Goal: Browse casually

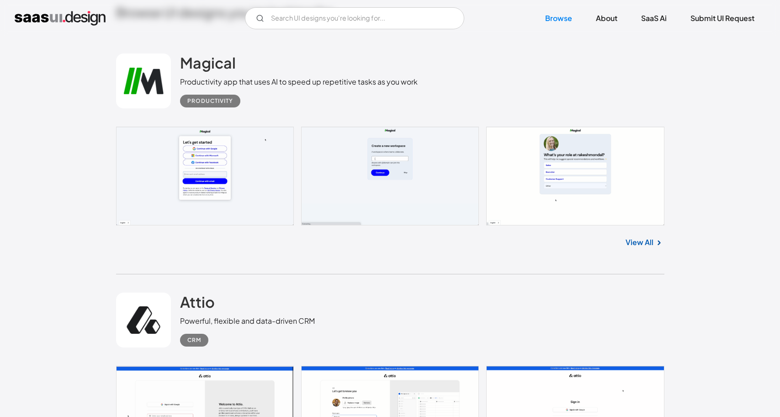
scroll to position [320, 0]
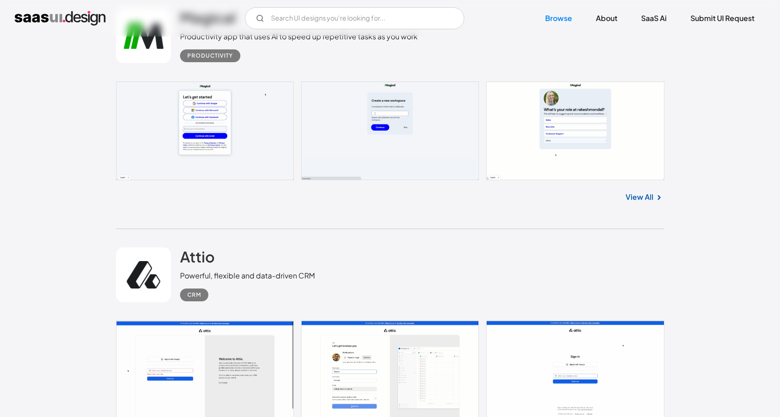
click at [230, 107] on link at bounding box center [390, 130] width 548 height 99
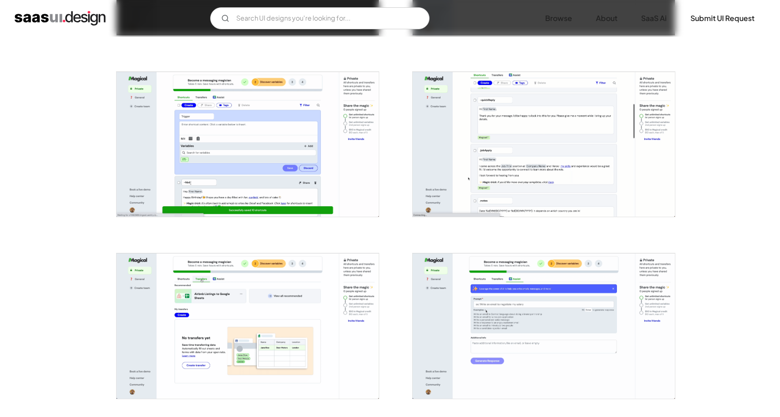
scroll to position [1279, 0]
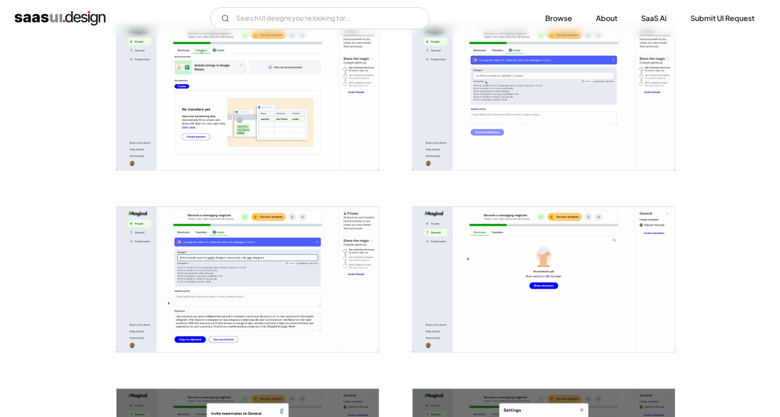
click at [245, 273] on img "open lightbox" at bounding box center [247, 278] width 262 height 145
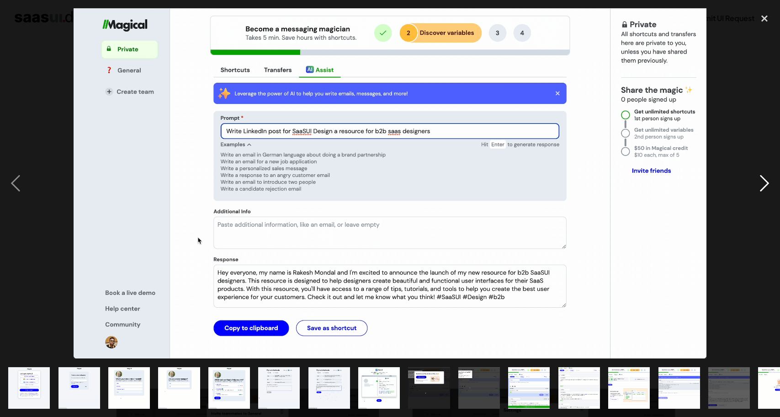
click at [765, 28] on div "next image" at bounding box center [764, 183] width 31 height 350
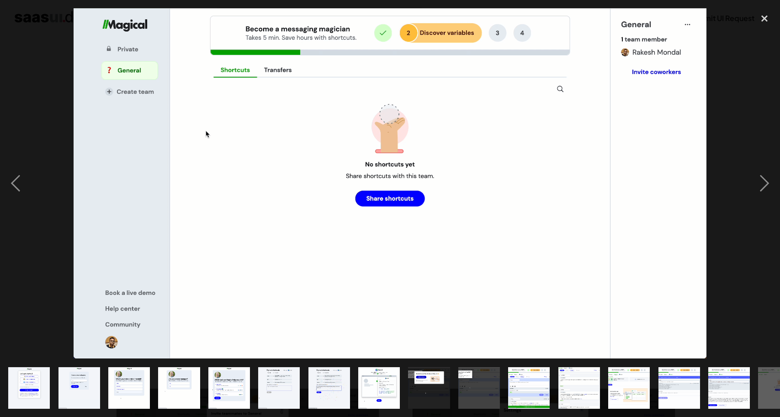
click at [742, 169] on div at bounding box center [390, 183] width 780 height 350
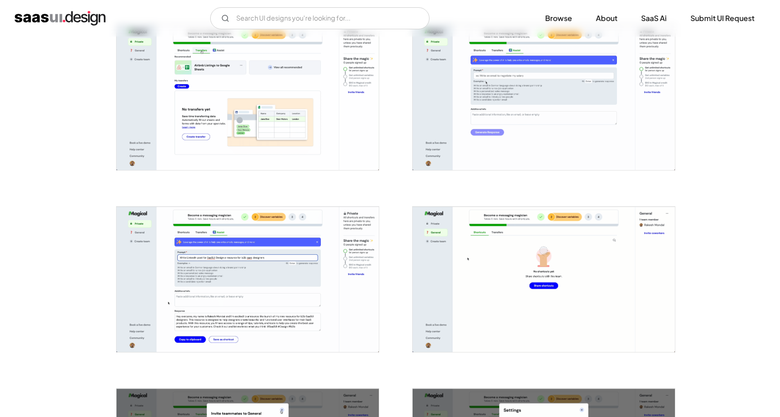
click at [232, 107] on img "open lightbox" at bounding box center [247, 97] width 262 height 145
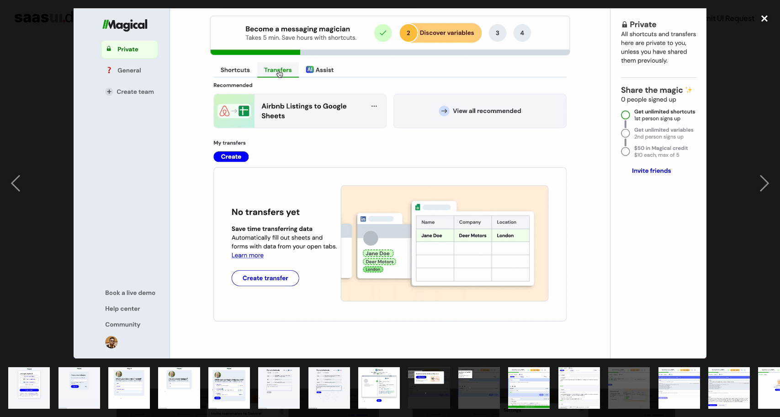
click at [762, 16] on div "close lightbox" at bounding box center [764, 18] width 31 height 20
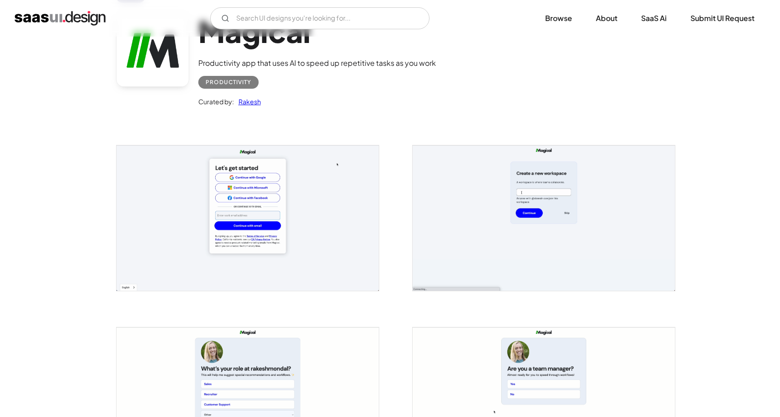
scroll to position [0, 0]
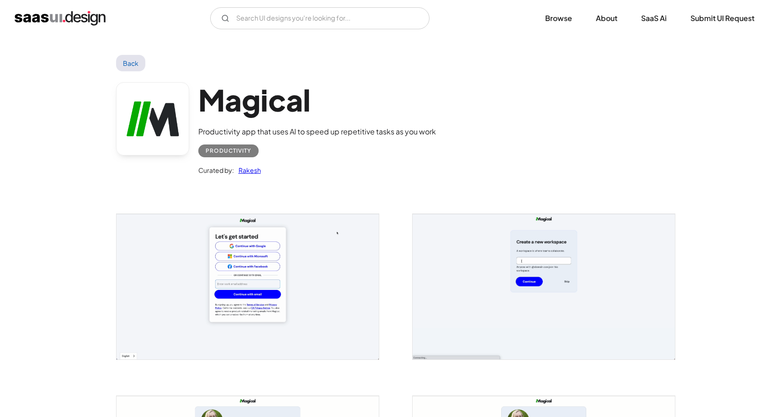
click at [39, 21] on img "home" at bounding box center [60, 18] width 91 height 15
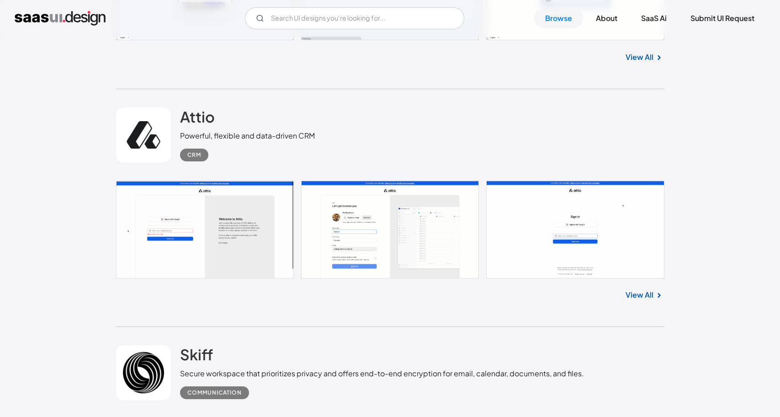
scroll to position [457, 0]
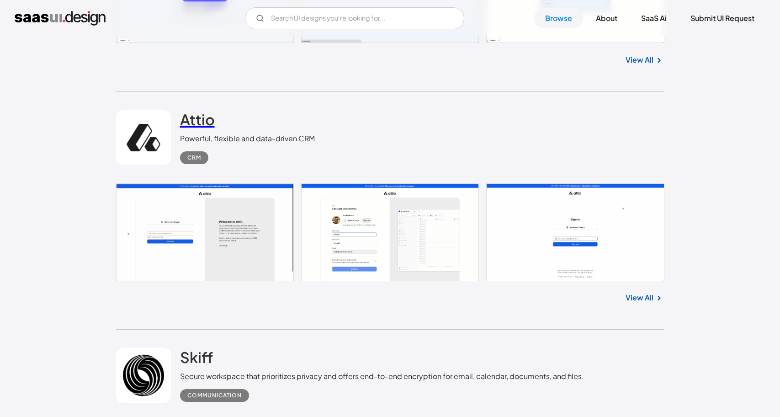
click at [192, 110] on h2 "Attio" at bounding box center [197, 119] width 35 height 18
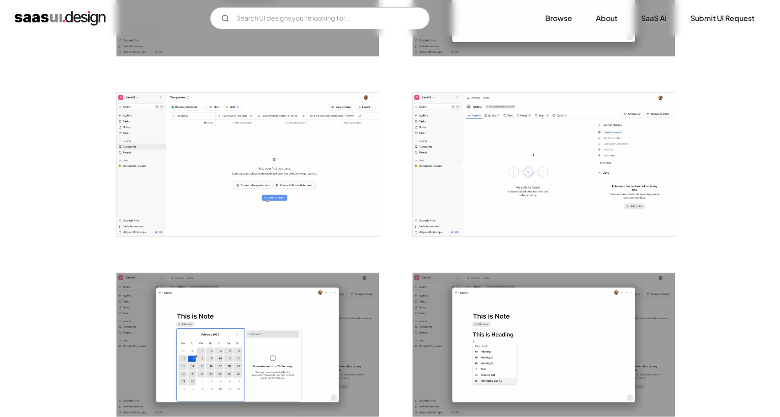
scroll to position [1494, 0]
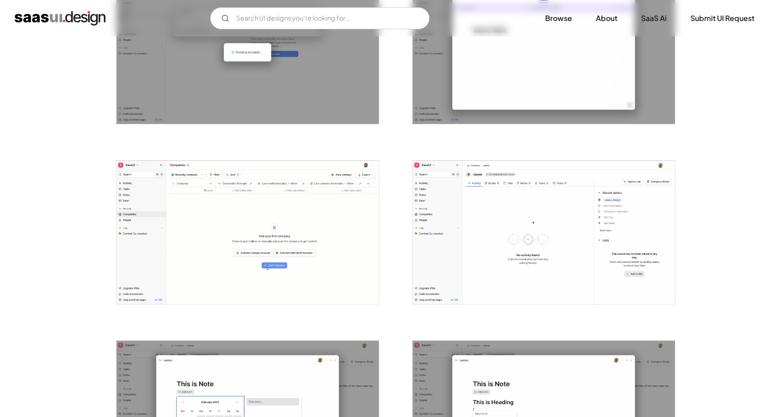
click at [546, 248] on img "open lightbox" at bounding box center [543, 231] width 262 height 143
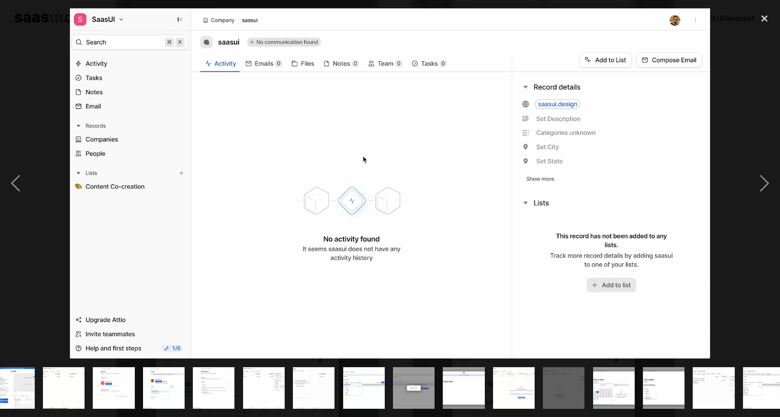
scroll to position [0, 358]
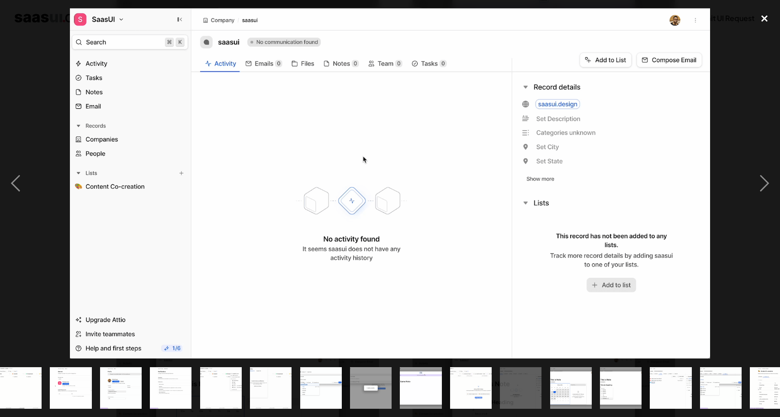
click at [761, 17] on div "close lightbox" at bounding box center [764, 18] width 31 height 20
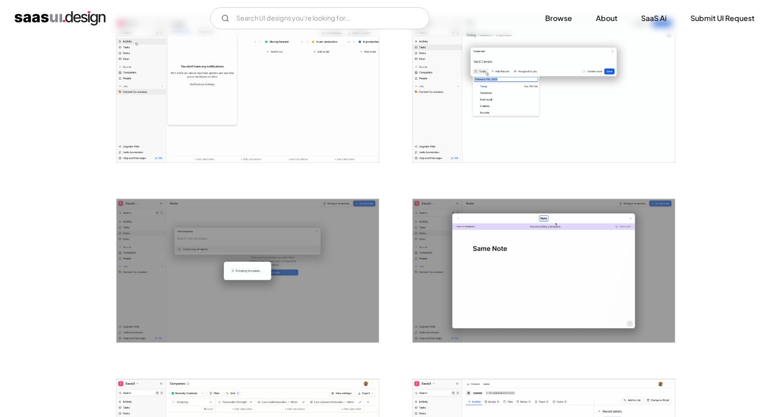
scroll to position [1128, 0]
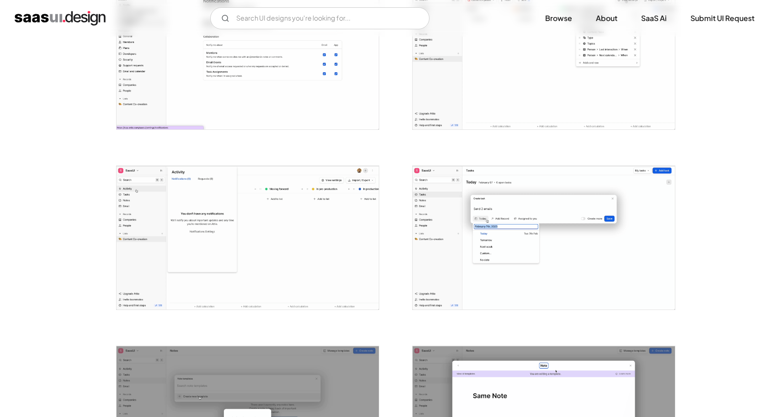
click at [314, 244] on img "open lightbox" at bounding box center [247, 237] width 262 height 143
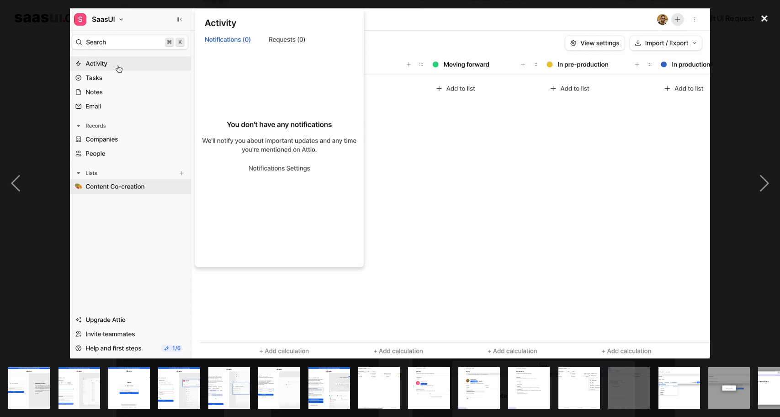
click at [766, 21] on div "close lightbox" at bounding box center [764, 18] width 31 height 20
